Goal: Information Seeking & Learning: Understand process/instructions

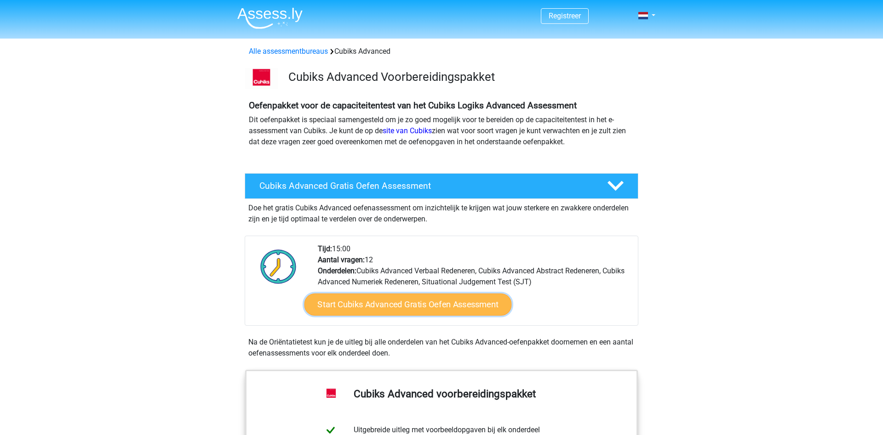
click at [457, 313] on link "Start Cubiks Advanced Gratis Oefen Assessment" at bounding box center [407, 305] width 207 height 22
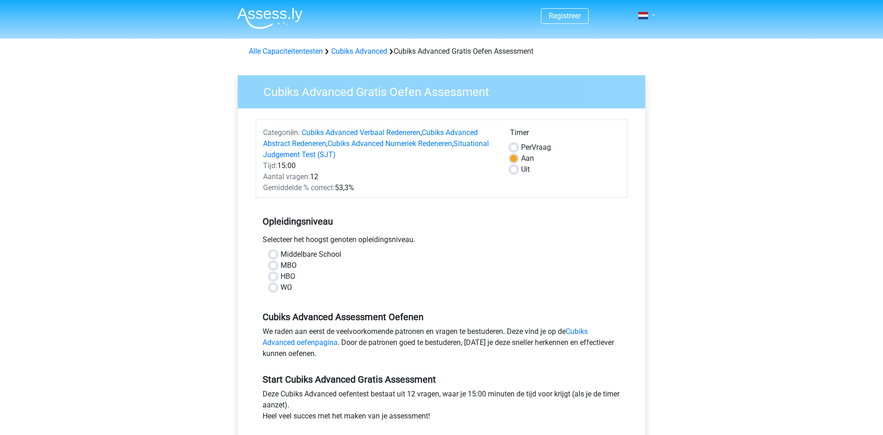
click at [653, 16] on link at bounding box center [643, 15] width 18 height 11
click at [646, 17] on span at bounding box center [643, 15] width 10 height 7
click at [644, 17] on span at bounding box center [643, 15] width 10 height 7
